Goal: Information Seeking & Learning: Learn about a topic

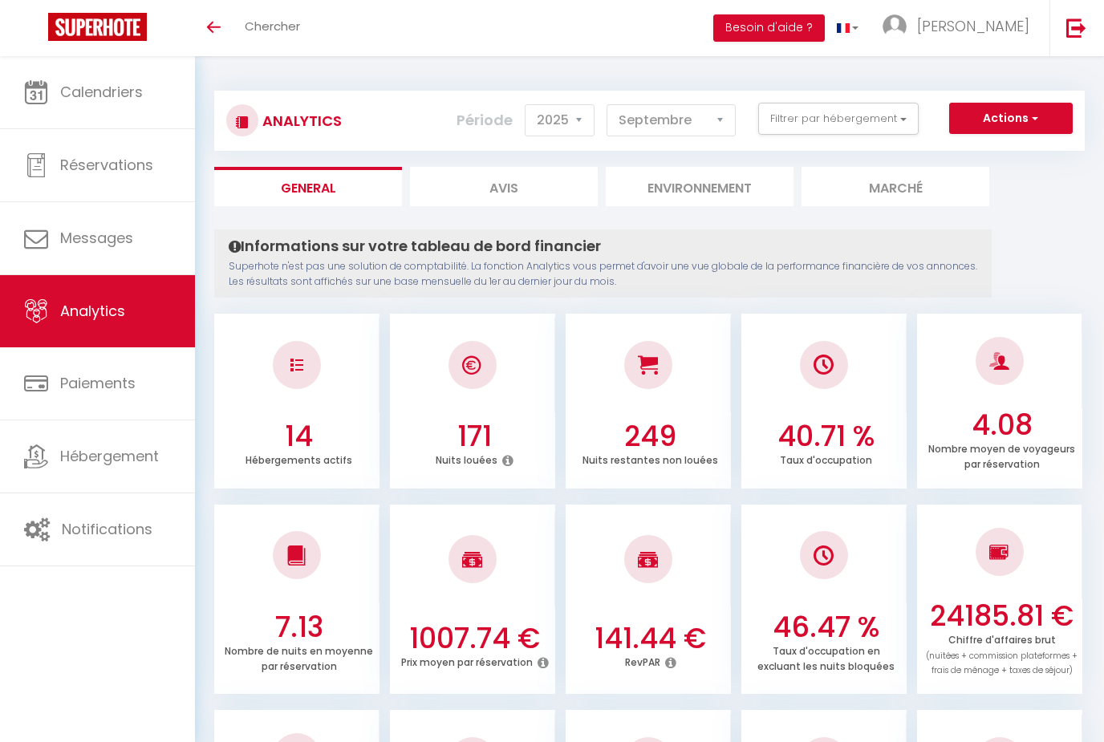
select select "2025"
select select "9"
click at [855, 124] on button "Filtrer par hébergement" at bounding box center [838, 119] width 160 height 32
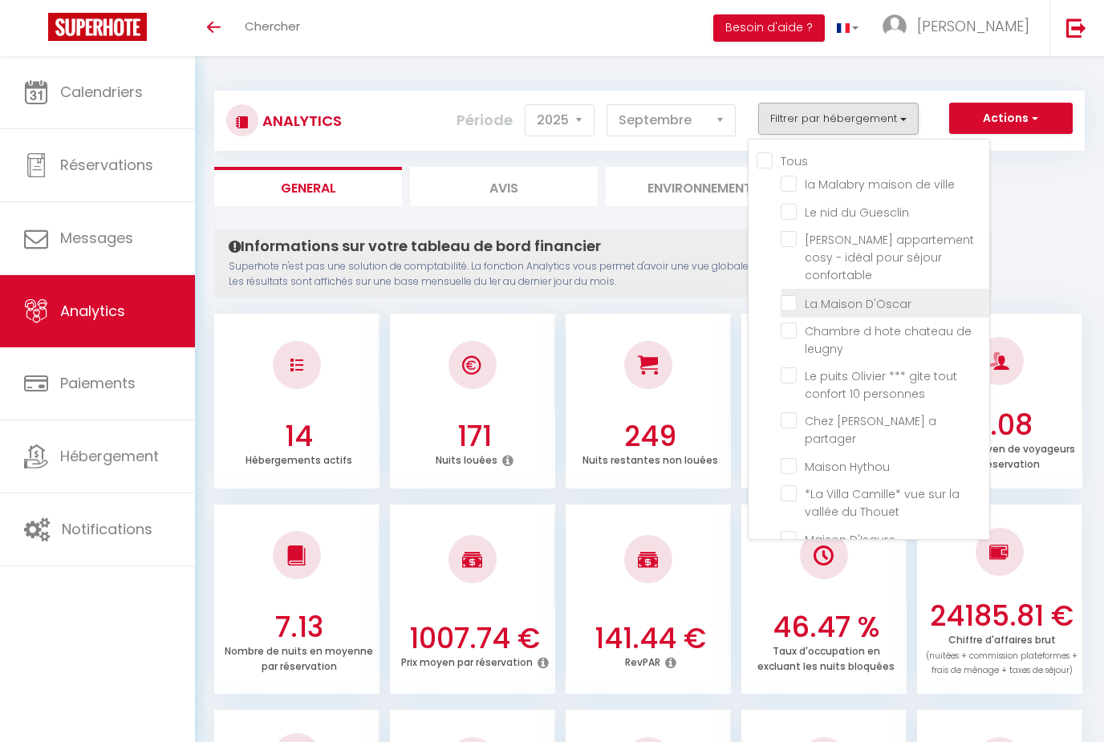
click at [794, 294] on D\'Oscar "checkbox" at bounding box center [885, 302] width 209 height 16
checkbox D\'Oscar "true"
checkbox ville "false"
checkbox Guesclin "false"
checkbox confortable "false"
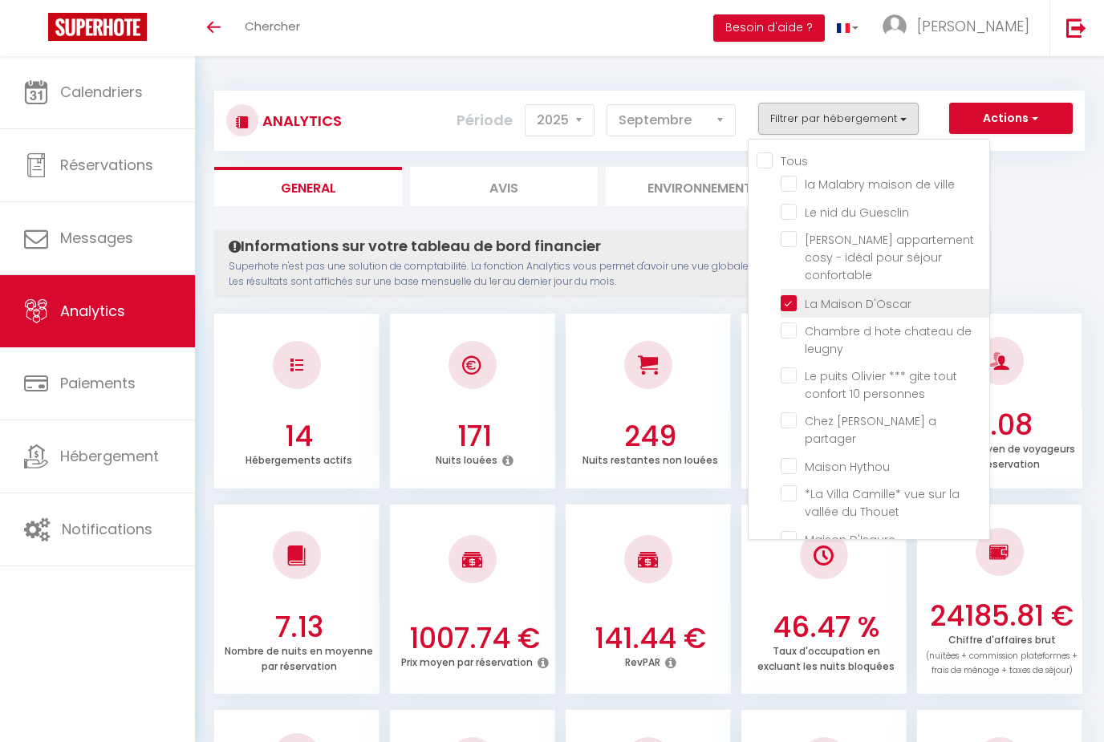
checkbox leugny "false"
checkbox personnes "false"
checkbox partager "false"
checkbox Hythou "false"
checkbox Thouet "false"
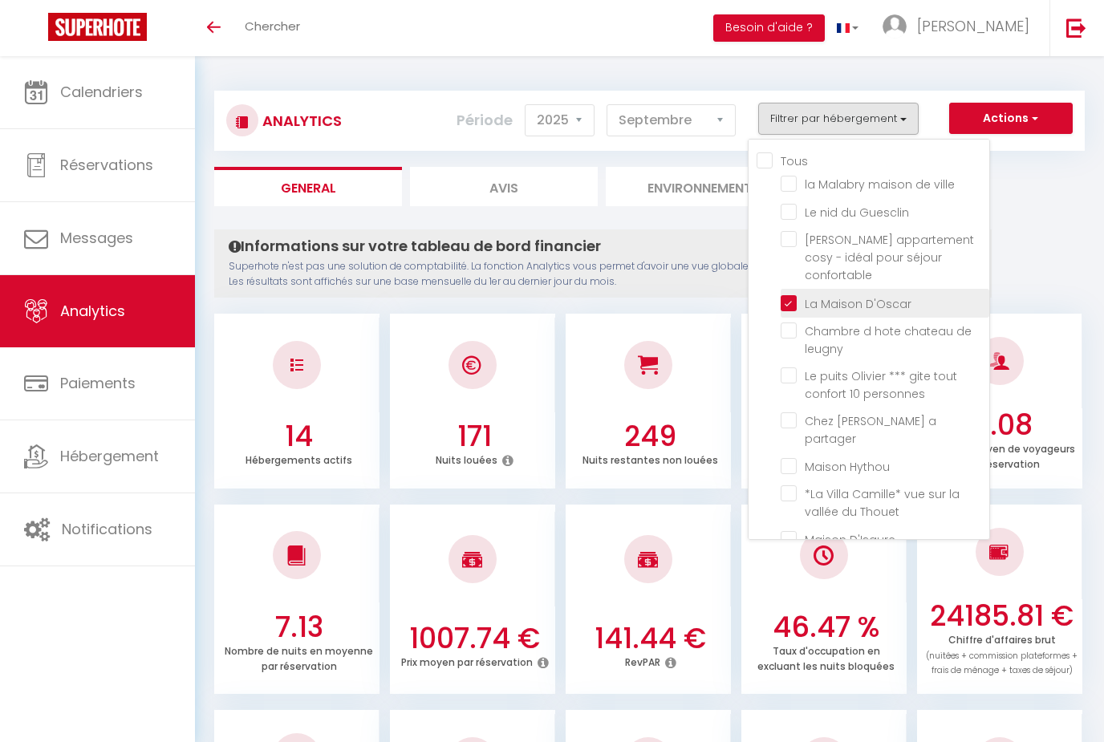
checkbox D\'Isaure "false"
checkbox sangha "false"
checkbox sevres "false"
checkbox Verger "false"
checkbox chateau "false"
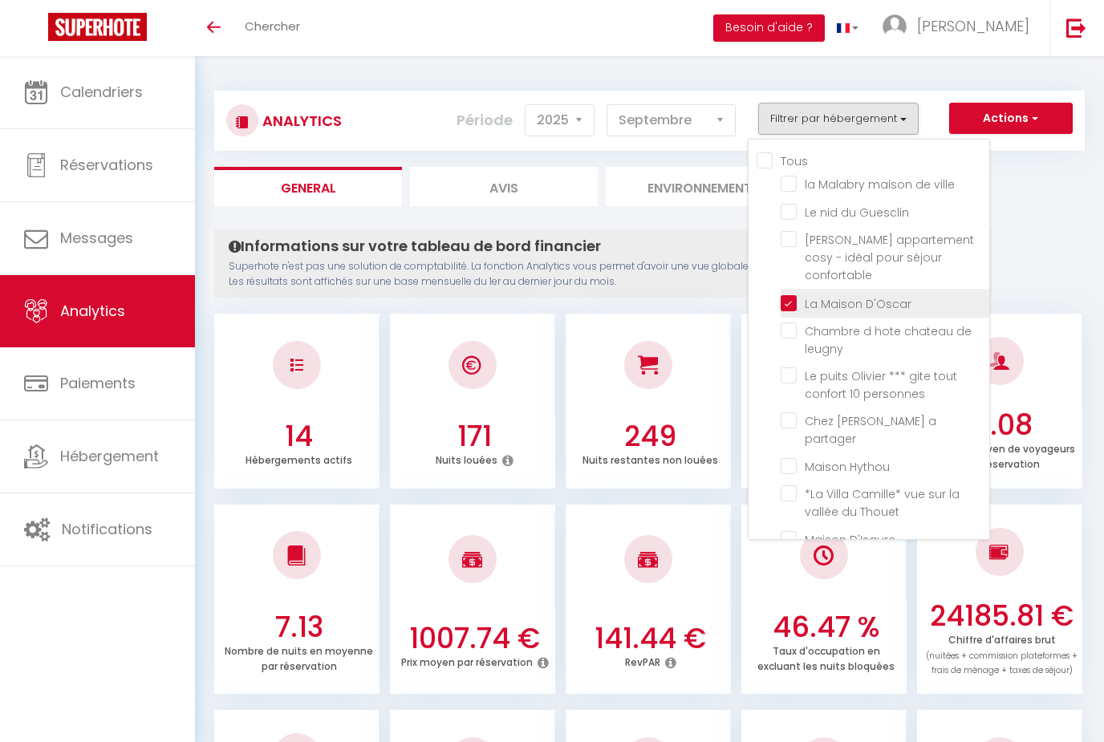
checkbox ville "false"
checkbox Guesclin "false"
checkbox confortable "false"
checkbox leugny "false"
checkbox personnes "false"
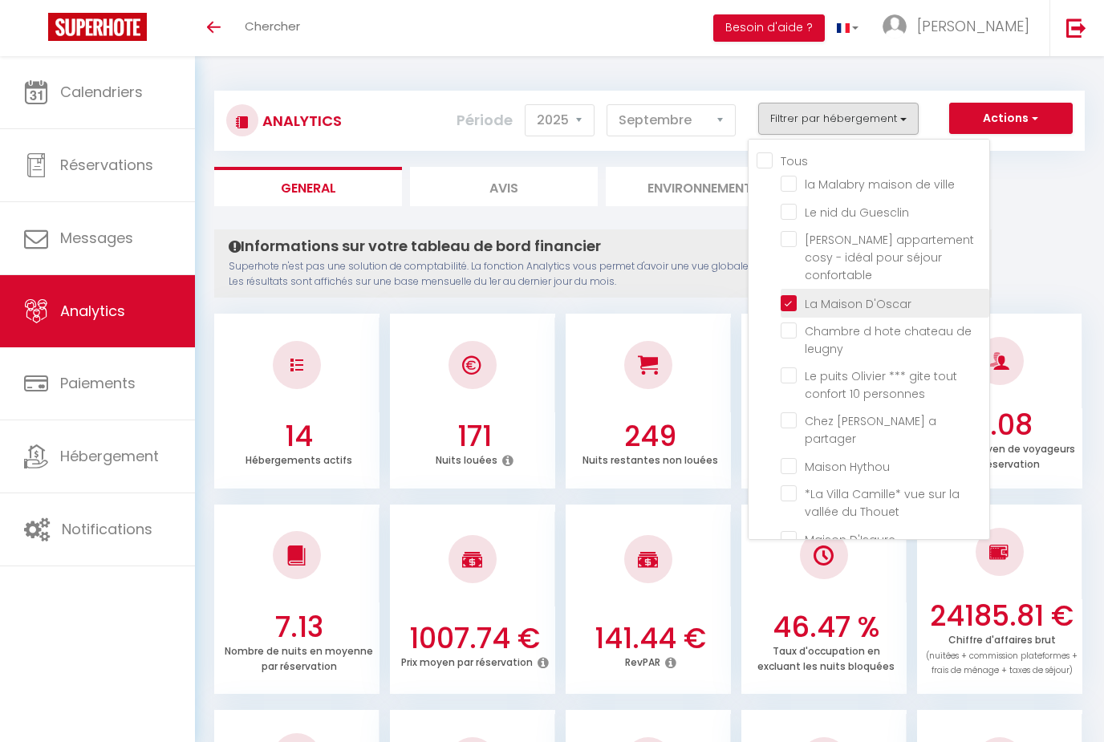
checkbox partager "false"
checkbox Hythou "false"
checkbox Thouet "false"
checkbox D\'Isaure "false"
checkbox sangha "false"
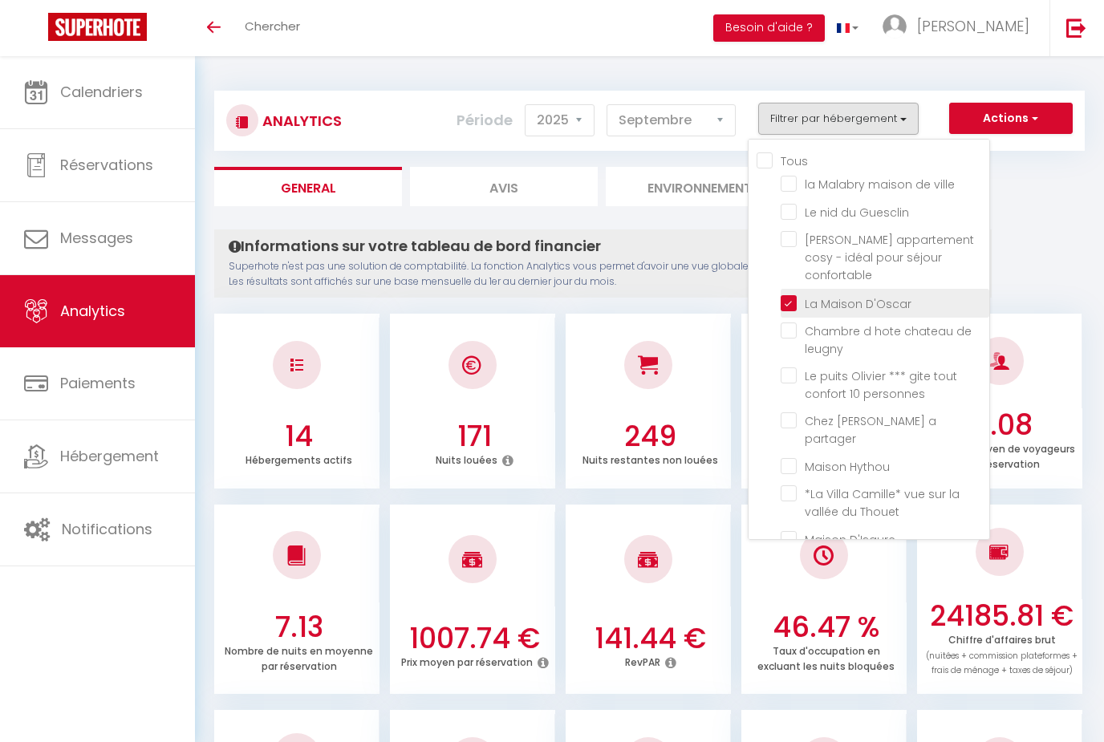
checkbox sevres "false"
checkbox Verger "false"
checkbox chateau "false"
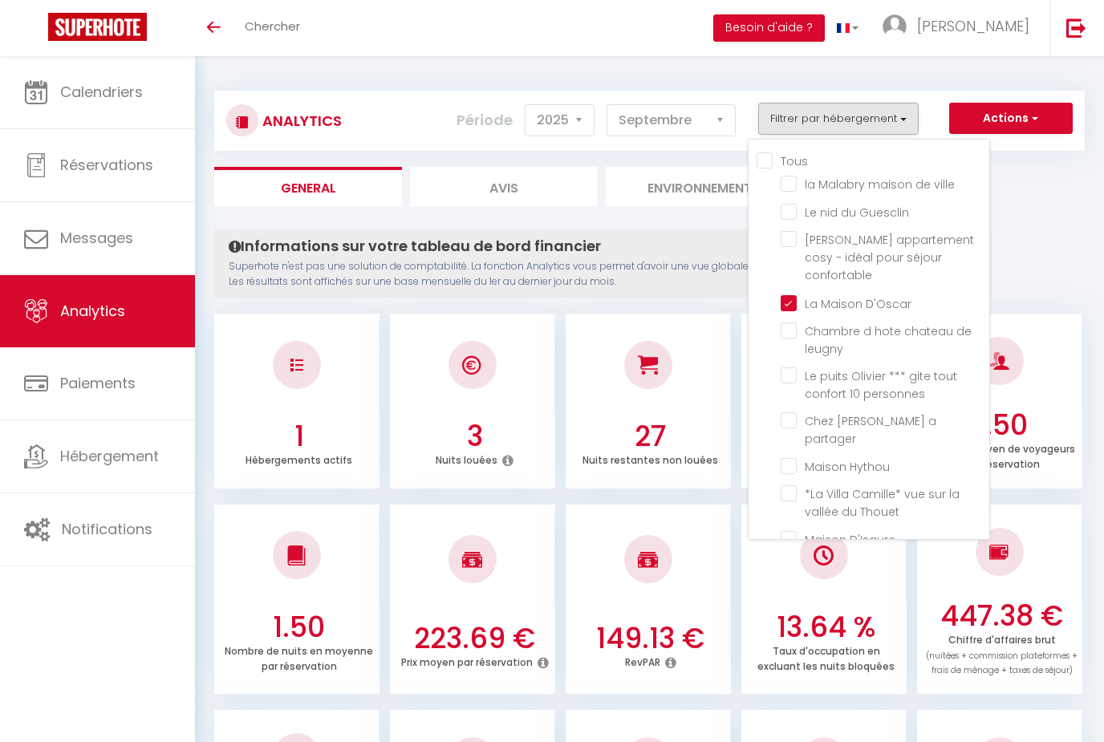
click at [1062, 255] on div at bounding box center [552, 371] width 1104 height 742
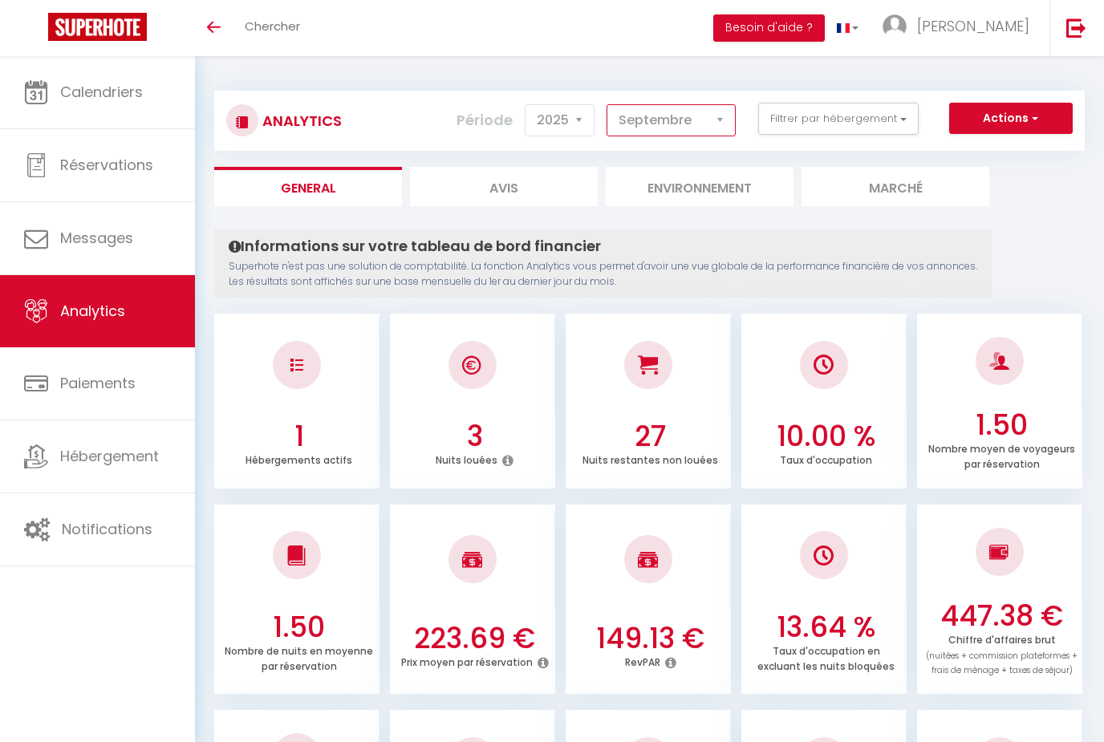
select select "7"
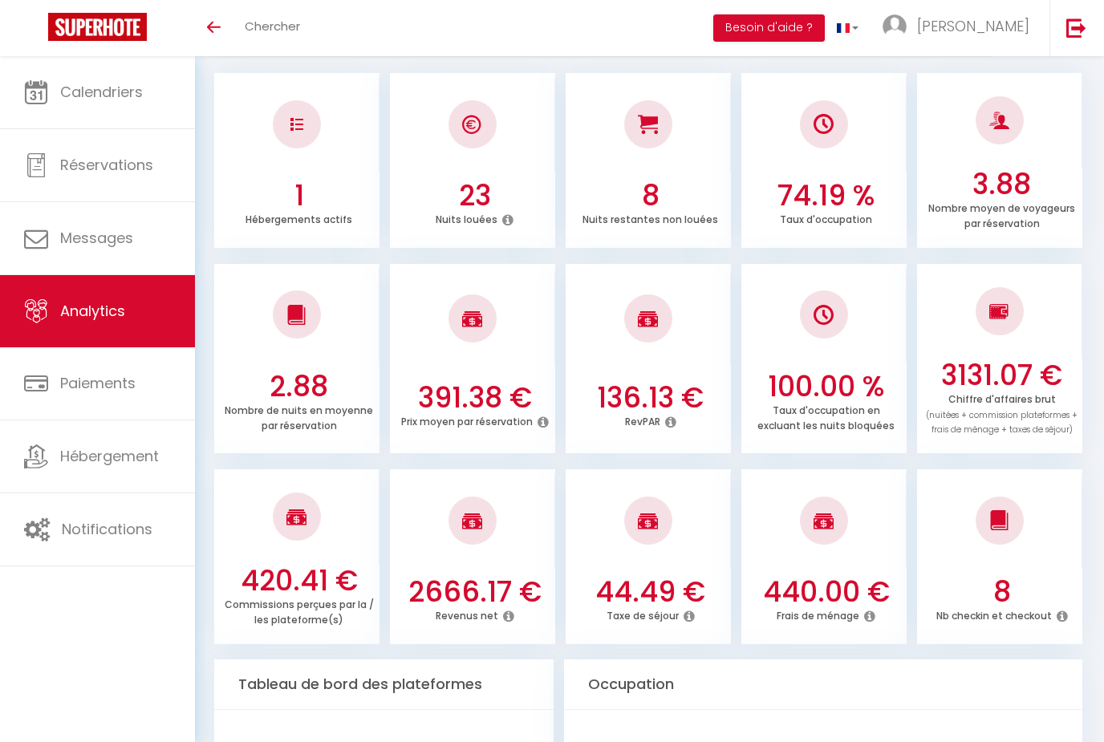
scroll to position [238, 0]
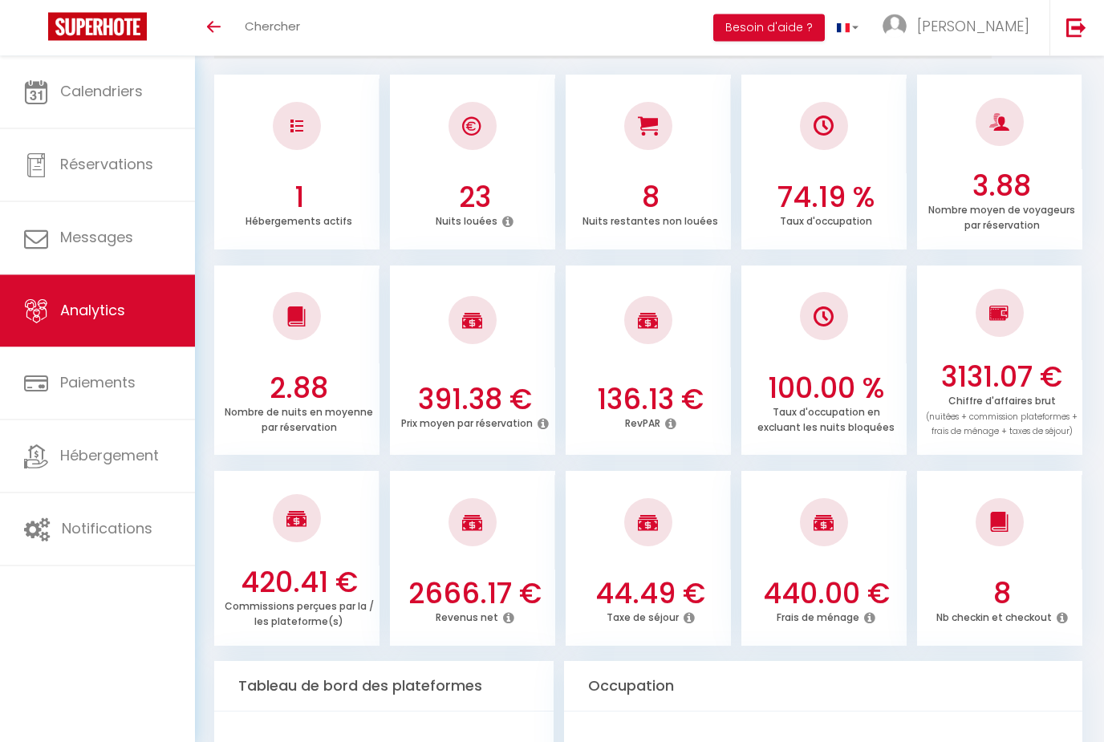
click at [603, 504] on html "🟢 Des questions ou besoin d'assistance pour la migration AirBnB? Connectez-vous…" at bounding box center [552, 133] width 1104 height 742
click at [604, 597] on h3 "44.49 €" at bounding box center [650, 595] width 153 height 34
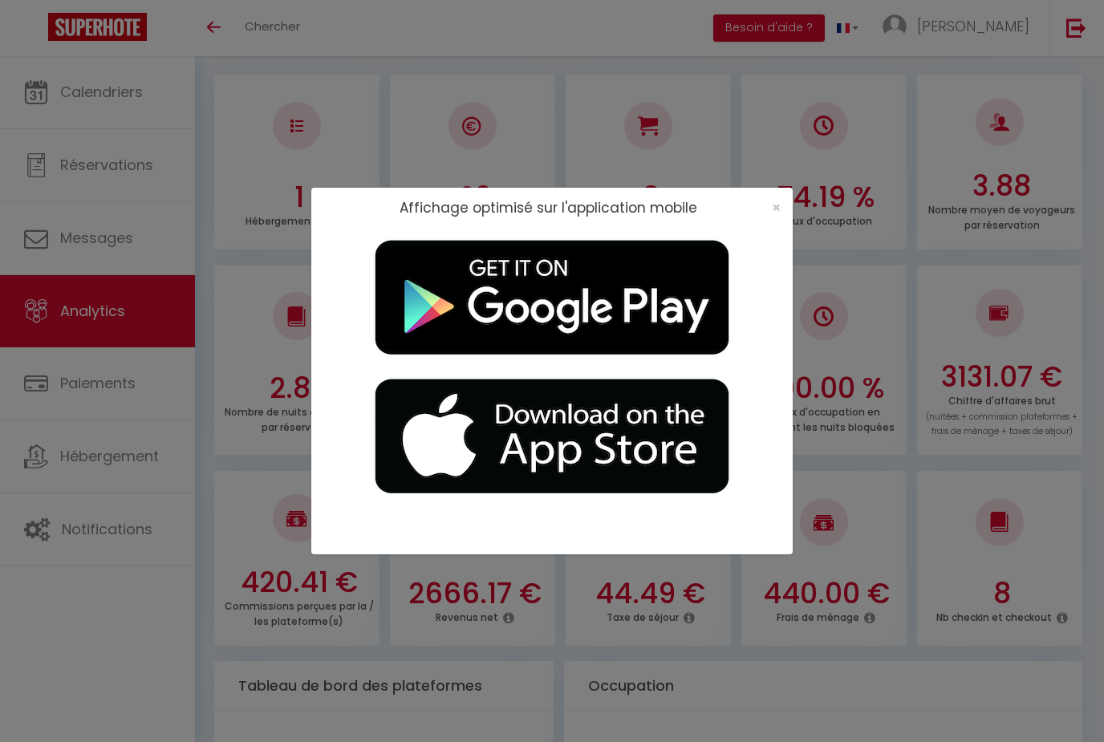
scroll to position [0, 0]
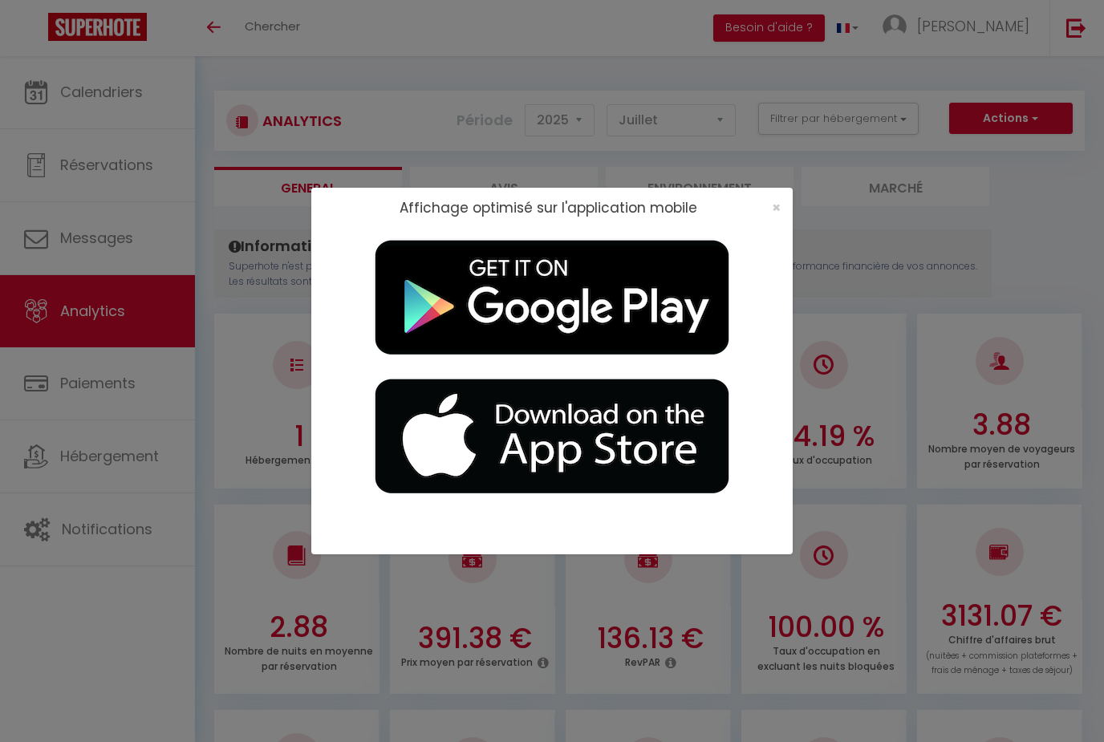
click at [782, 216] on div "×" at bounding box center [771, 208] width 40 height 16
click at [776, 217] on span "×" at bounding box center [776, 207] width 9 height 20
click at [778, 202] on span "×" at bounding box center [776, 207] width 9 height 20
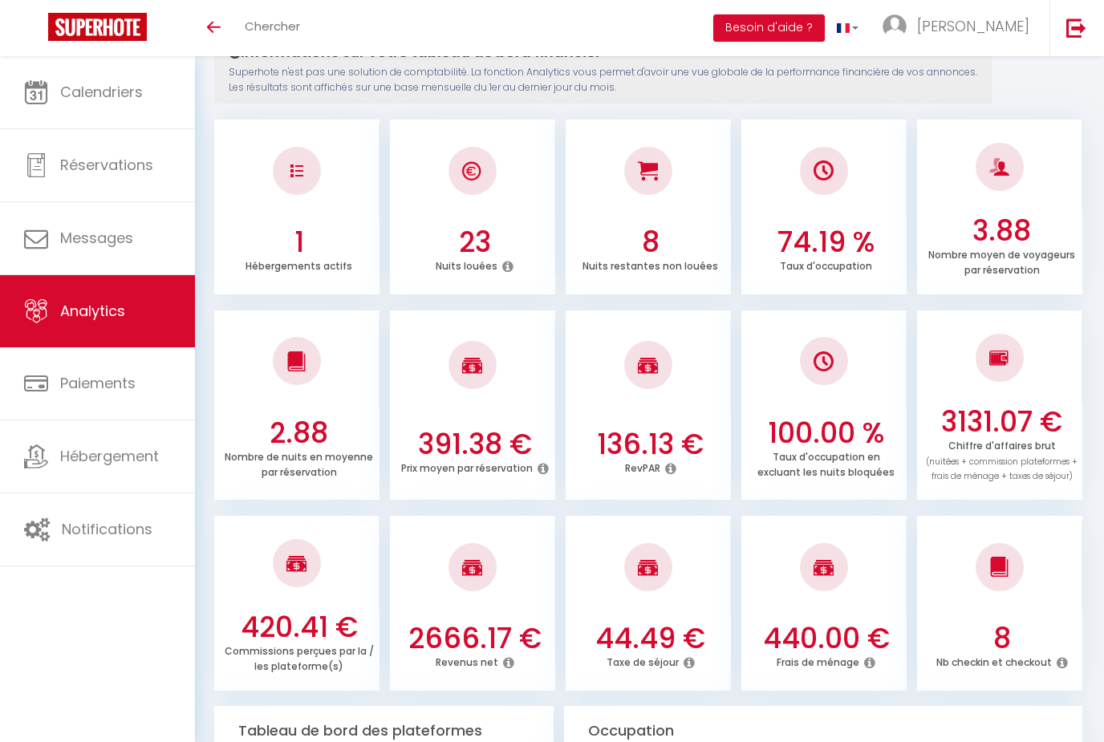
scroll to position [195, 0]
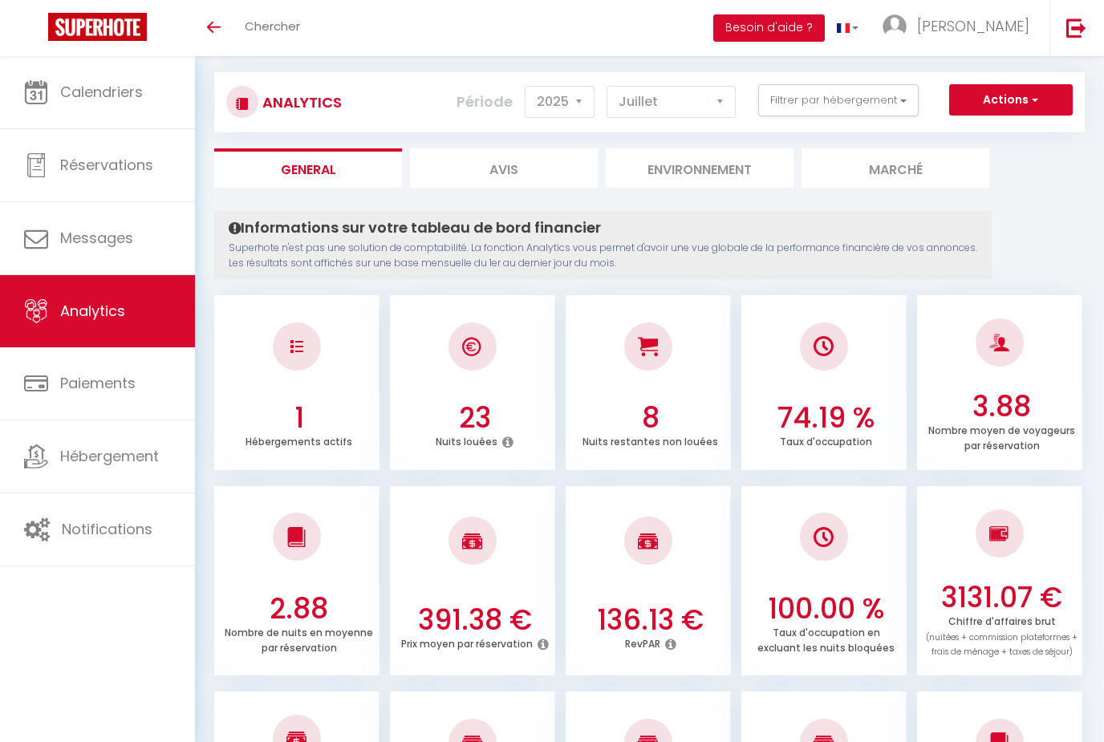
scroll to position [0, 0]
